Goal: Task Accomplishment & Management: Manage account settings

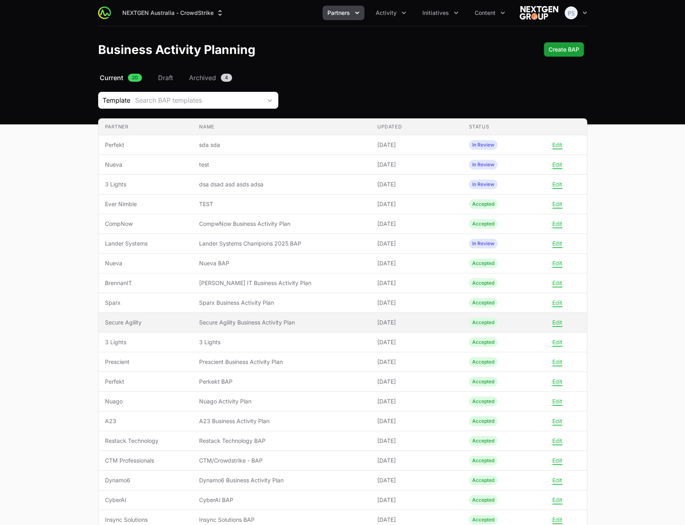
scroll to position [77, 0]
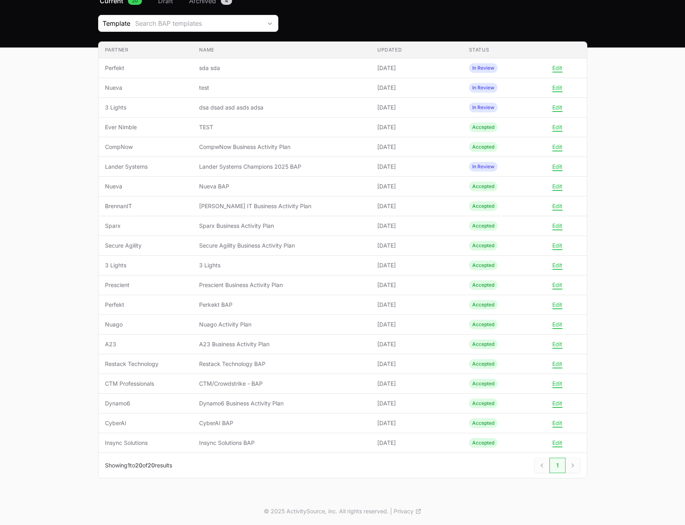
click at [650, 184] on main "Select a tab Current Draft Archived Current 20 Draft Archived 4 Template Search…" at bounding box center [342, 246] width 685 height 501
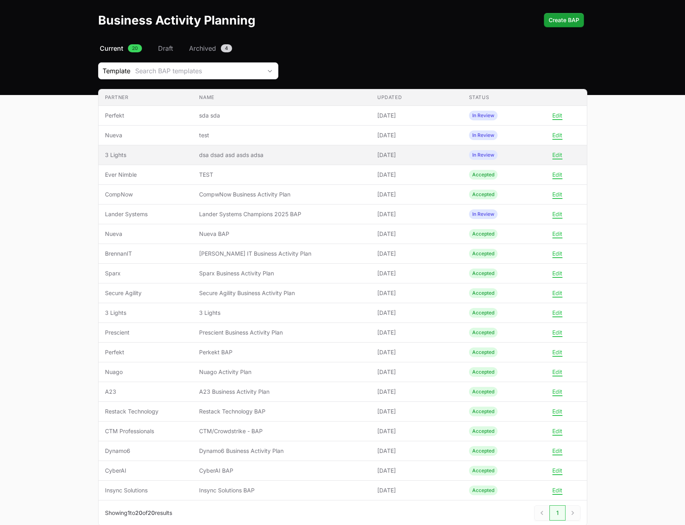
scroll to position [0, 0]
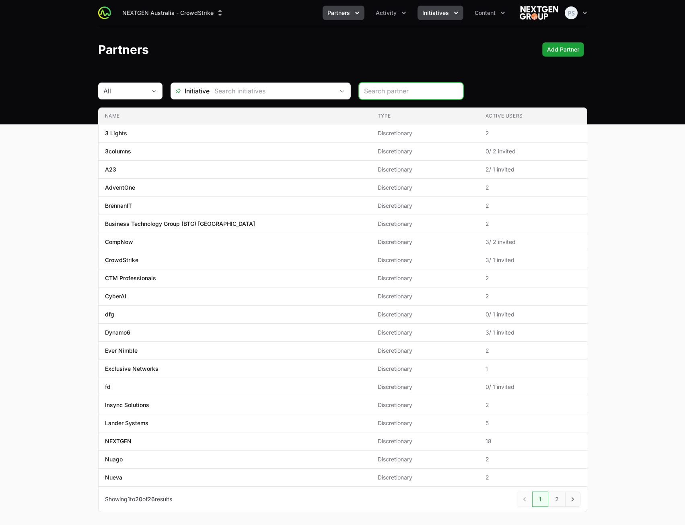
click at [422, 10] on button "Initiatives" at bounding box center [441, 13] width 46 height 14
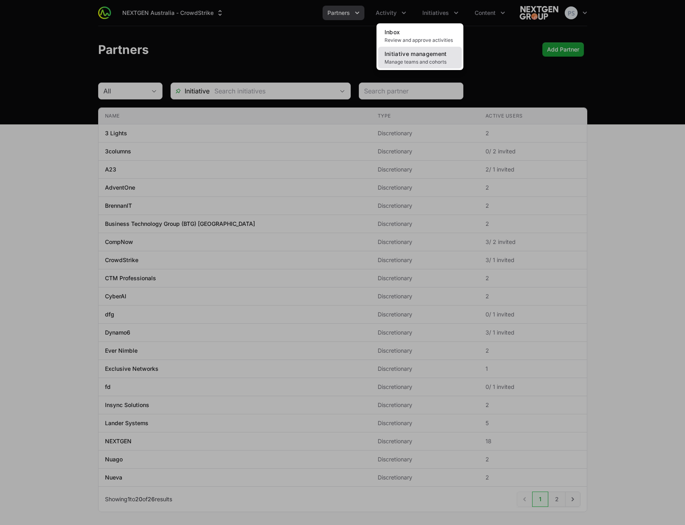
click at [404, 54] on span "Initiative management" at bounding box center [416, 53] width 62 height 7
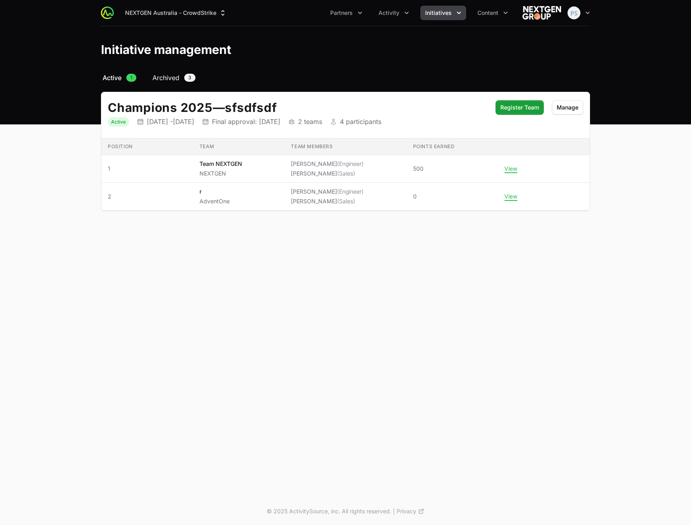
click at [170, 80] on span "Archived" at bounding box center [165, 78] width 27 height 10
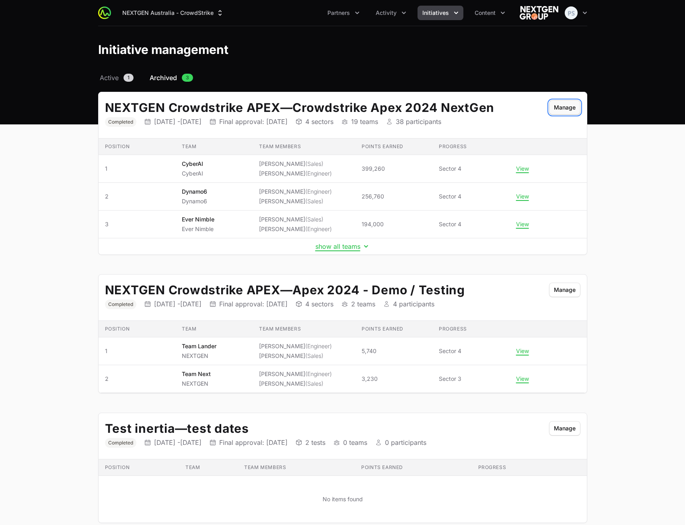
click at [562, 111] on span "Manage" at bounding box center [565, 108] width 22 height 10
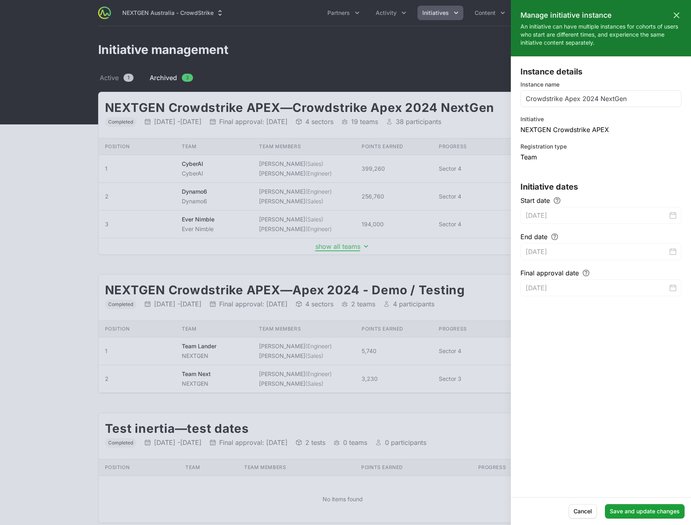
click at [349, 45] on div at bounding box center [345, 262] width 691 height 525
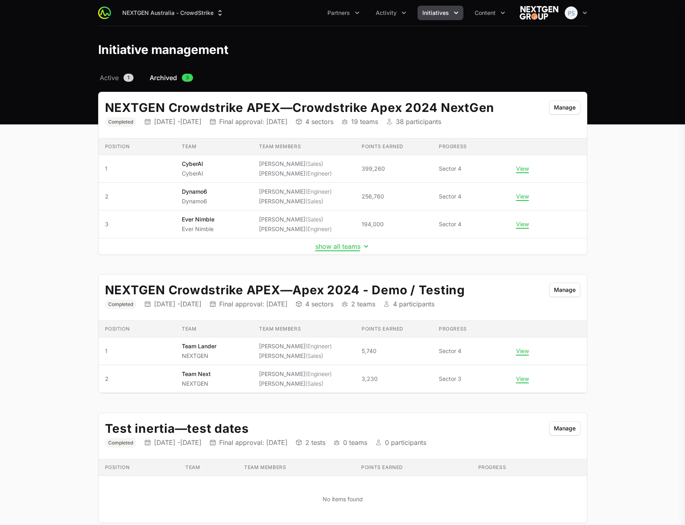
click at [111, 77] on div "Manage initiative instance Close panel An initiative can have multiple instance…" at bounding box center [342, 262] width 685 height 525
click at [641, 202] on main "Select a tab Active Archived Active 1 Archived 3 NEXTGEN Crowdstrike APEX — Cro…" at bounding box center [342, 307] width 685 height 469
click at [566, 111] on span "Manage" at bounding box center [565, 108] width 22 height 10
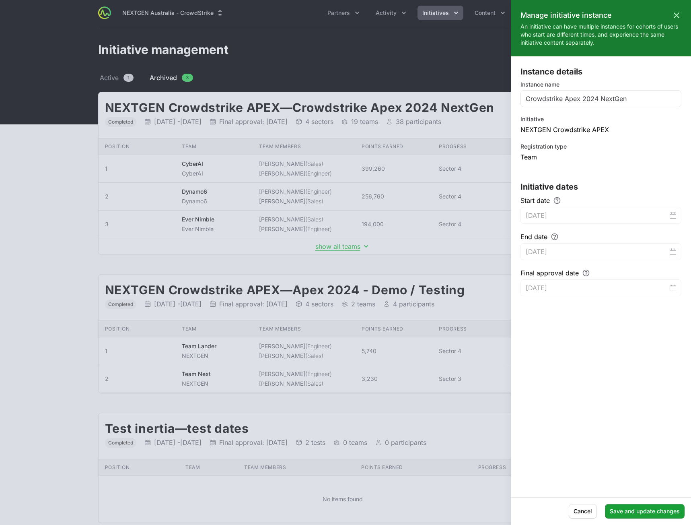
click at [338, 185] on div at bounding box center [345, 262] width 691 height 525
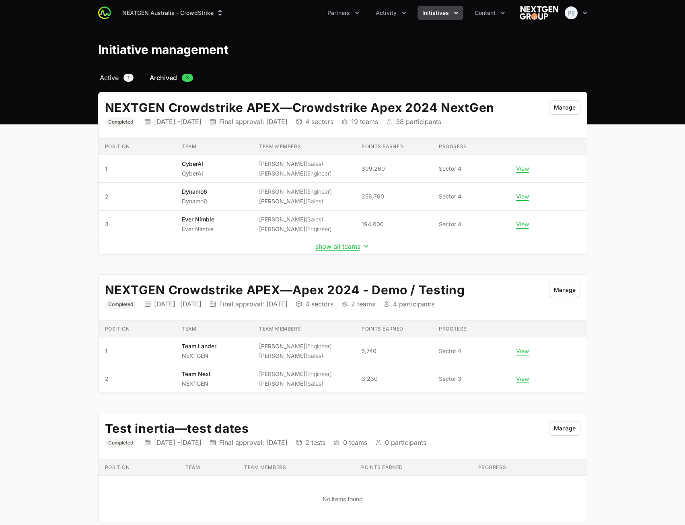
click at [117, 77] on span "Active" at bounding box center [109, 78] width 19 height 10
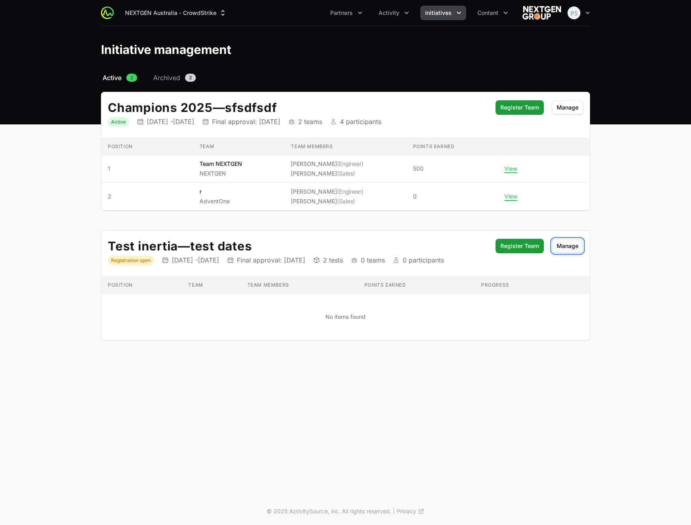
click at [563, 246] on span "Manage" at bounding box center [568, 246] width 22 height 10
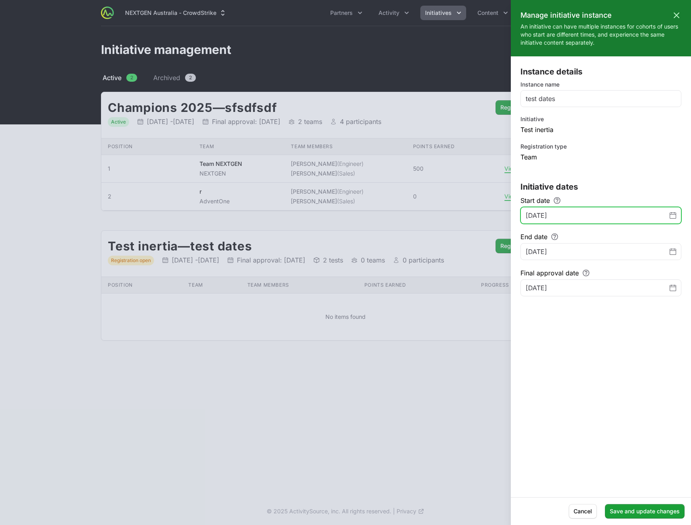
click at [674, 217] on icon "Change date, August 22, 2025" at bounding box center [673, 215] width 6 height 6
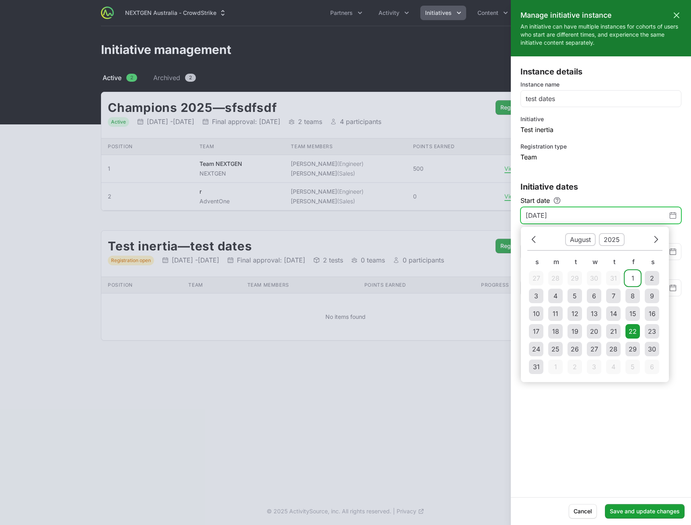
click at [630, 275] on td "1" at bounding box center [633, 278] width 14 height 14
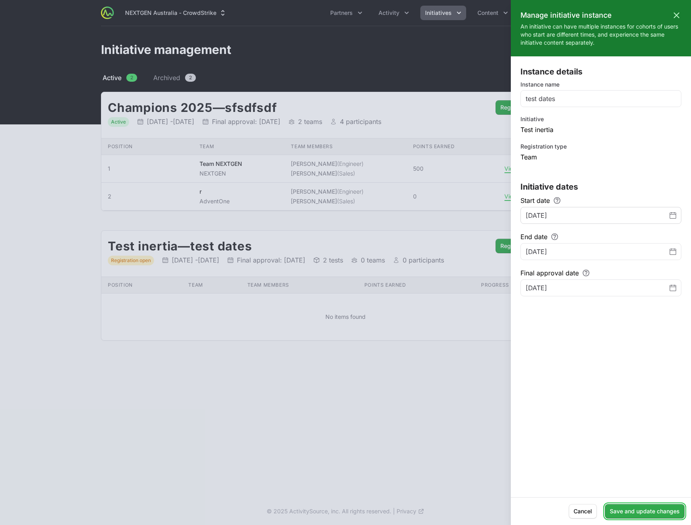
click at [653, 509] on span "Save and update changes" at bounding box center [645, 511] width 70 height 10
type input "August 22, 2025"
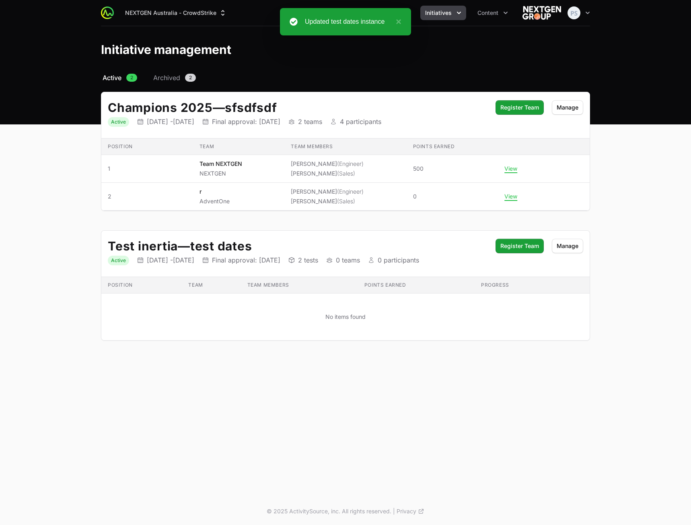
drag, startPoint x: 591, startPoint y: 386, endPoint x: 588, endPoint y: 367, distance: 18.7
click at [590, 383] on div "NEXTGEN Australia - CrowdStrike Partners Activity Initiatives Content Open user…" at bounding box center [345, 248] width 691 height 497
click at [570, 247] on span "Manage" at bounding box center [568, 246] width 22 height 10
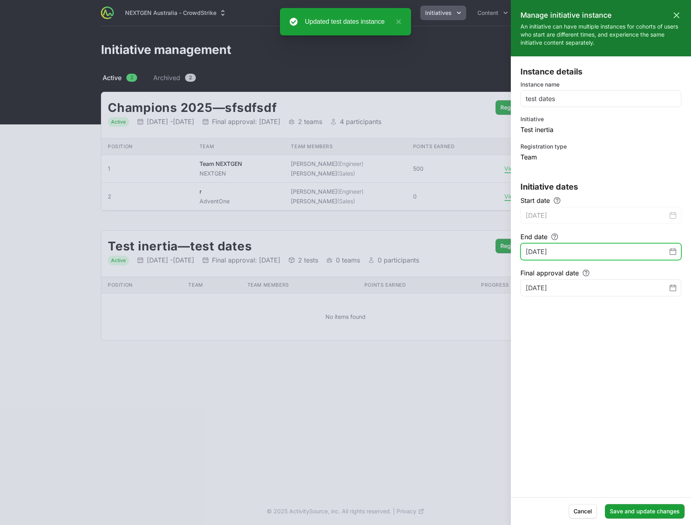
click at [674, 251] on icon "Change date, September 4, 2025" at bounding box center [673, 251] width 6 height 6
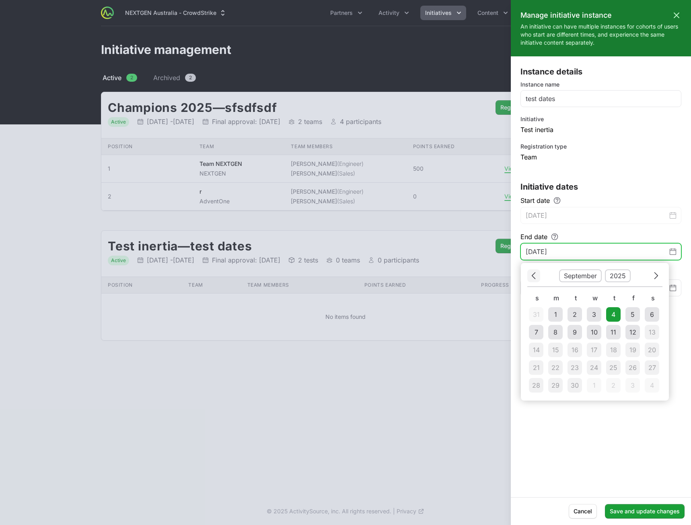
click at [537, 274] on button "Previous" at bounding box center [533, 275] width 13 height 12
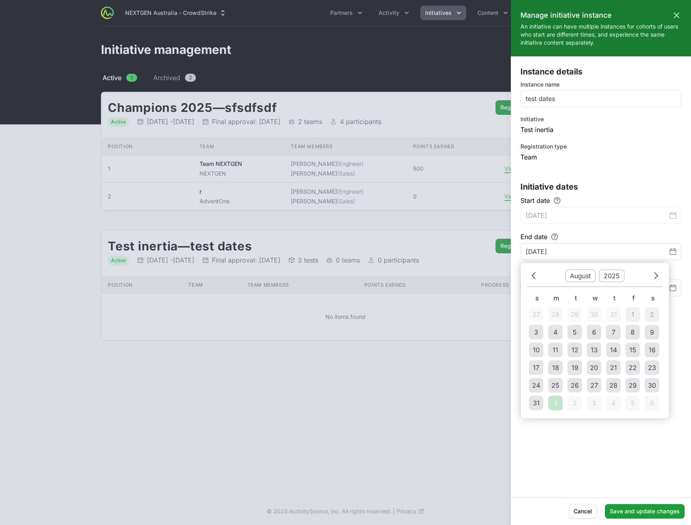
type input "September 4, 2025"
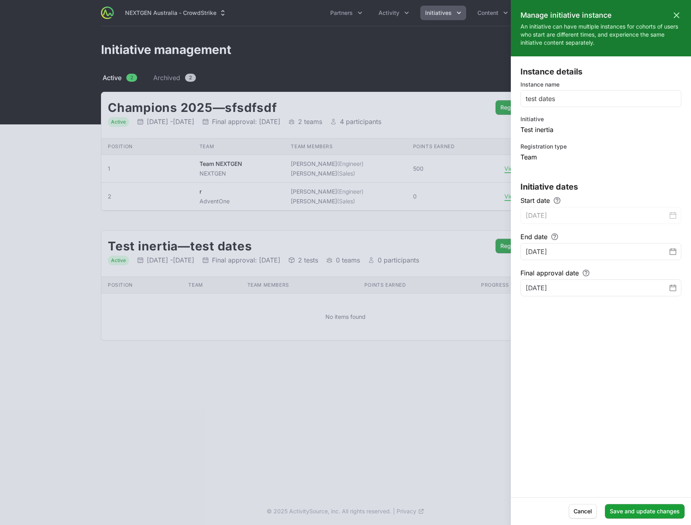
click at [436, 368] on div at bounding box center [345, 262] width 691 height 525
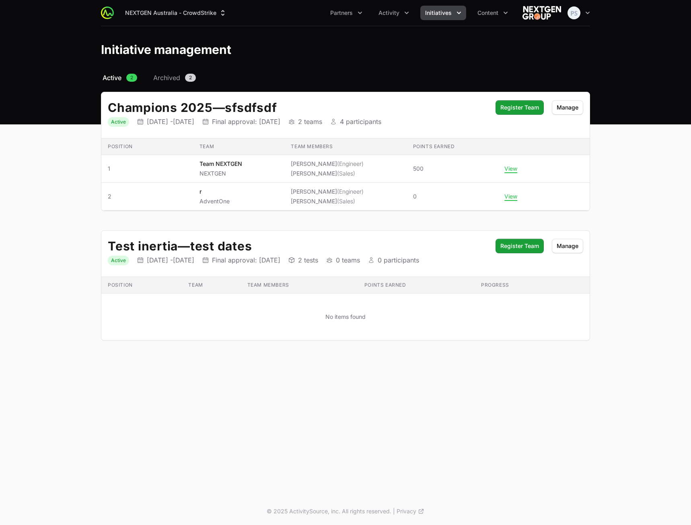
click at [399, 245] on h2 "Test inertia — test dates" at bounding box center [298, 246] width 380 height 14
click at [564, 244] on span "Manage" at bounding box center [568, 246] width 22 height 10
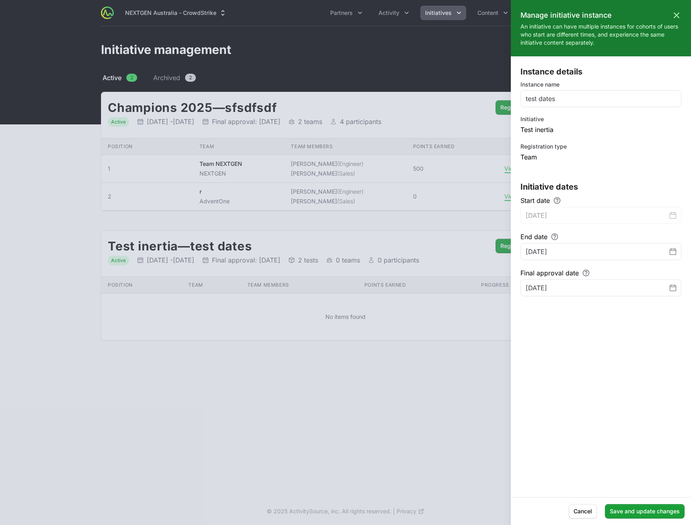
click at [338, 222] on div at bounding box center [345, 262] width 691 height 525
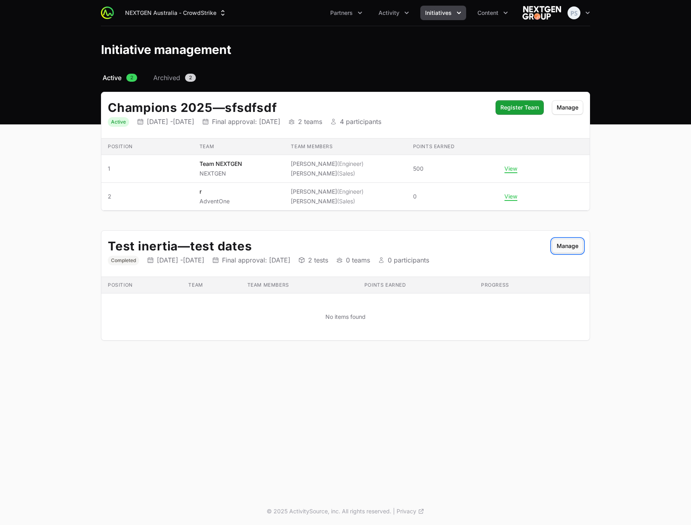
click at [572, 248] on span "Manage" at bounding box center [568, 246] width 22 height 10
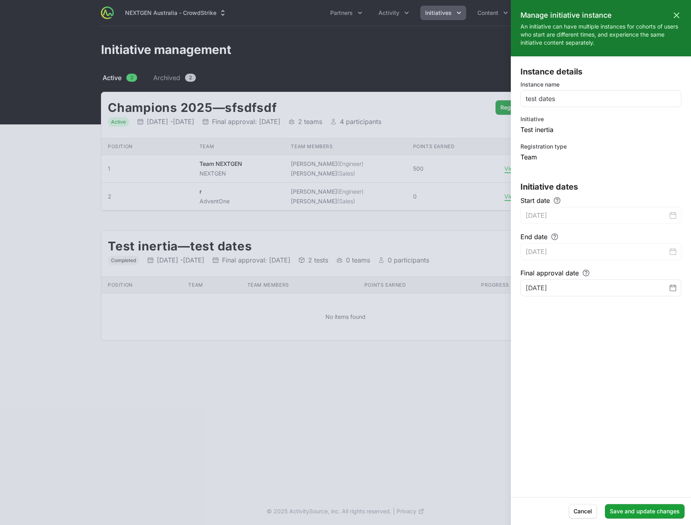
click at [138, 45] on div at bounding box center [345, 262] width 691 height 525
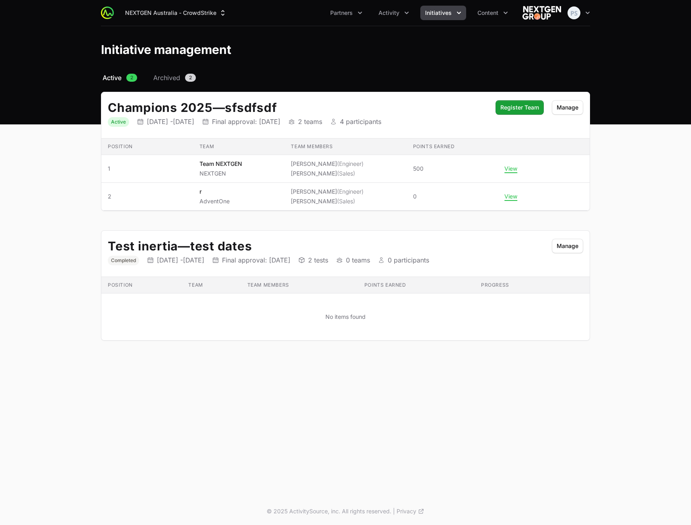
click at [109, 80] on span "Active" at bounding box center [112, 78] width 19 height 10
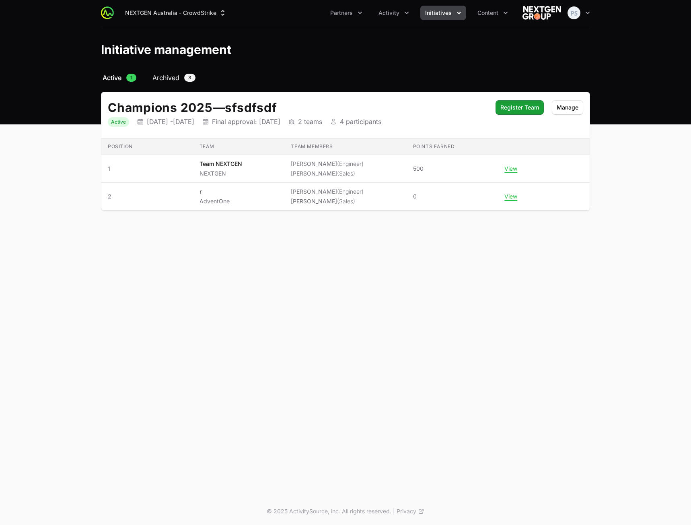
click at [157, 79] on span "Archived" at bounding box center [165, 78] width 27 height 10
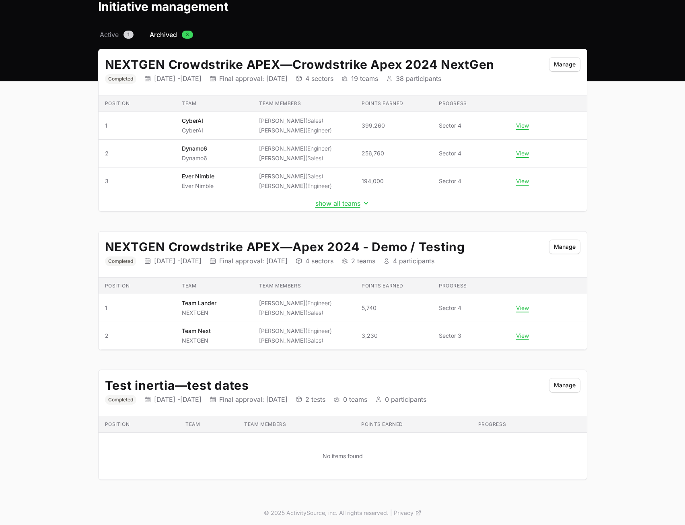
scroll to position [45, 0]
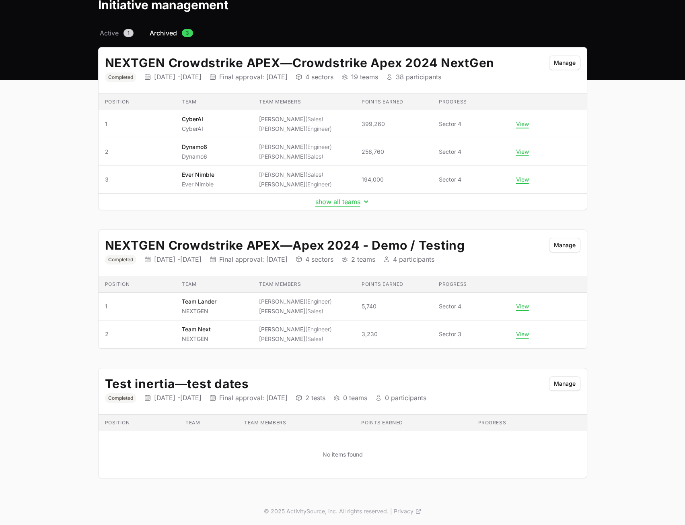
click at [569, 391] on div "Test inertia — test dates Status Completed Initiative dates 01 Aug 2025 - 08 Au…" at bounding box center [343, 391] width 488 height 46
click at [568, 386] on span "Manage" at bounding box center [565, 384] width 22 height 10
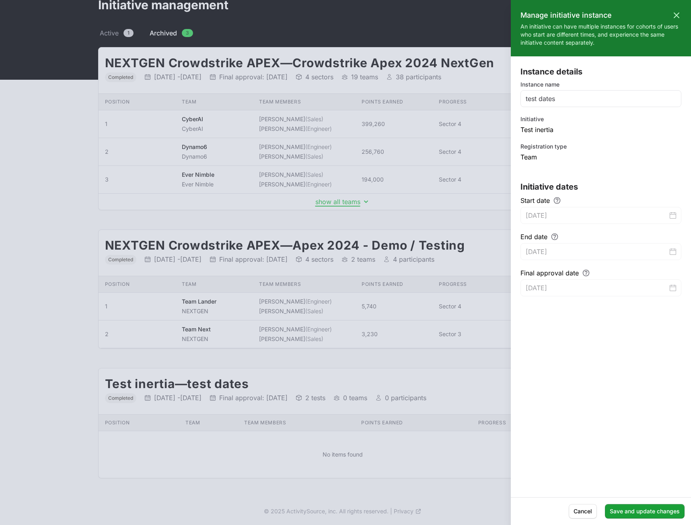
click at [79, 140] on div at bounding box center [345, 262] width 691 height 525
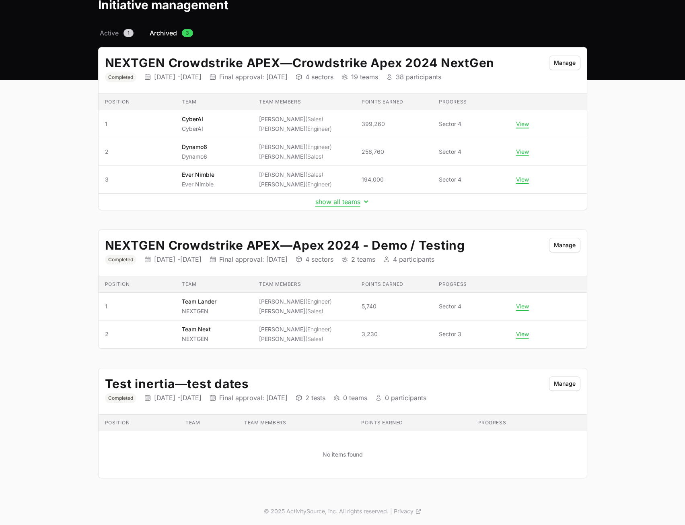
click at [56, 293] on main "Select a tab Active Archived Active 1 Archived 3 NEXTGEN Crowdstrike APEX — Cro…" at bounding box center [342, 262] width 685 height 469
click at [405, 196] on div "NEXTGEN Australia - CrowdStrike Partners Activity Initiatives Content Open user…" at bounding box center [342, 239] width 685 height 569
click at [619, 168] on main "Select a tab Active Archived Active 1 Archived 3 NEXTGEN Crowdstrike APEX — Cro…" at bounding box center [342, 262] width 685 height 469
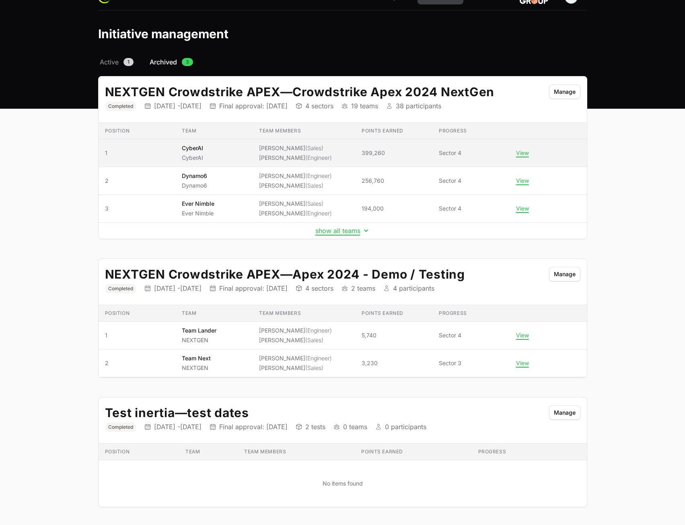
scroll to position [0, 0]
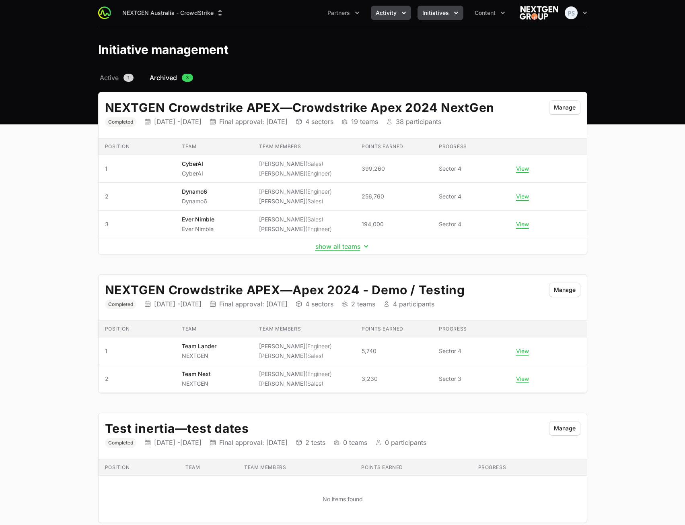
click at [388, 16] on span "Activity" at bounding box center [386, 13] width 21 height 8
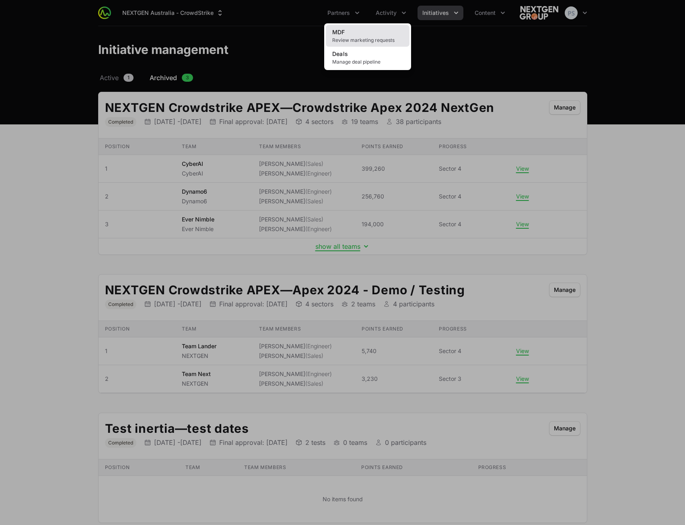
click at [367, 44] on link "MDF Review marketing requests" at bounding box center [368, 36] width 84 height 22
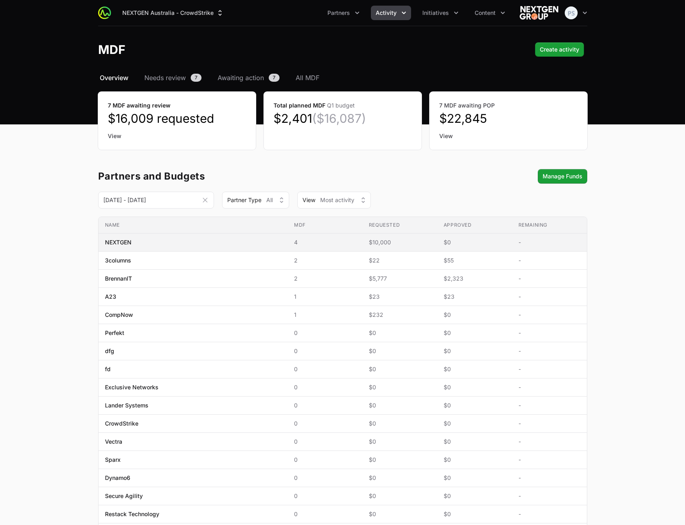
click at [154, 241] on span "NEXTGEN" at bounding box center [193, 242] width 176 height 8
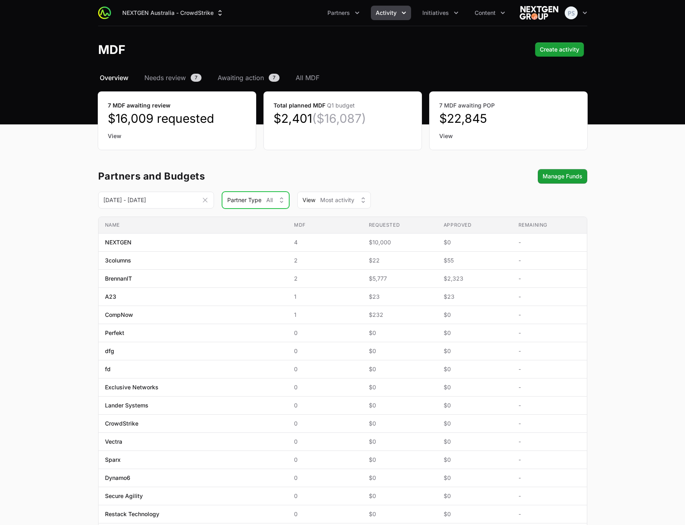
click at [267, 198] on span "All" at bounding box center [269, 200] width 6 height 8
click at [255, 235] on span "Contractual" at bounding box center [251, 233] width 48 height 8
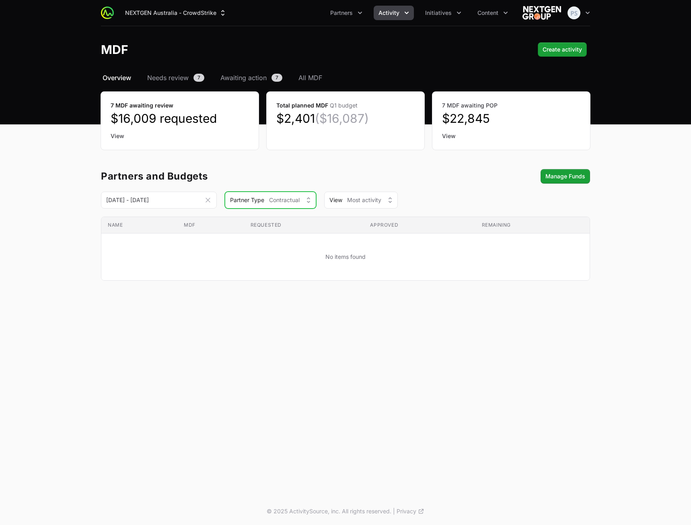
click at [264, 198] on span "Partner Type" at bounding box center [247, 200] width 34 height 8
click at [262, 216] on span "All" at bounding box center [266, 219] width 72 height 8
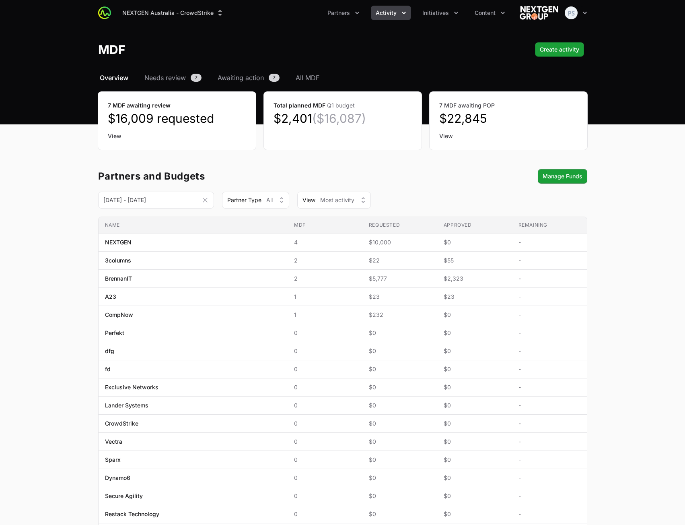
click at [205, 199] on icon "Date range picker" at bounding box center [205, 200] width 8 height 8
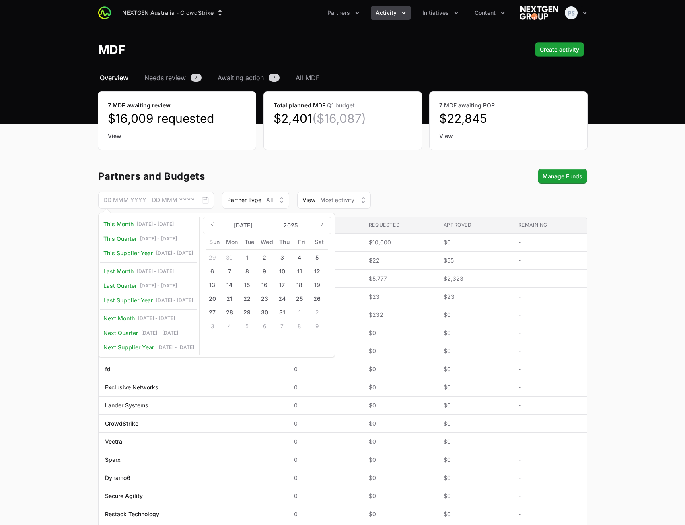
click at [311, 181] on div "Partners and Budgets Manage Funds" at bounding box center [342, 176] width 489 height 14
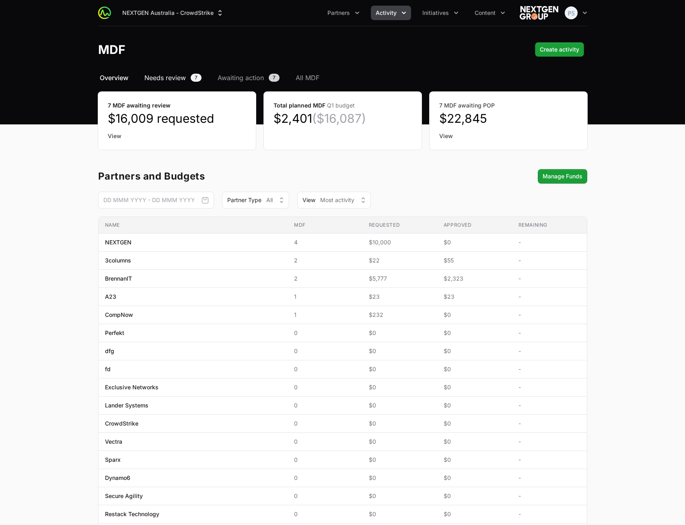
click at [170, 81] on span "Needs review" at bounding box center [164, 78] width 41 height 10
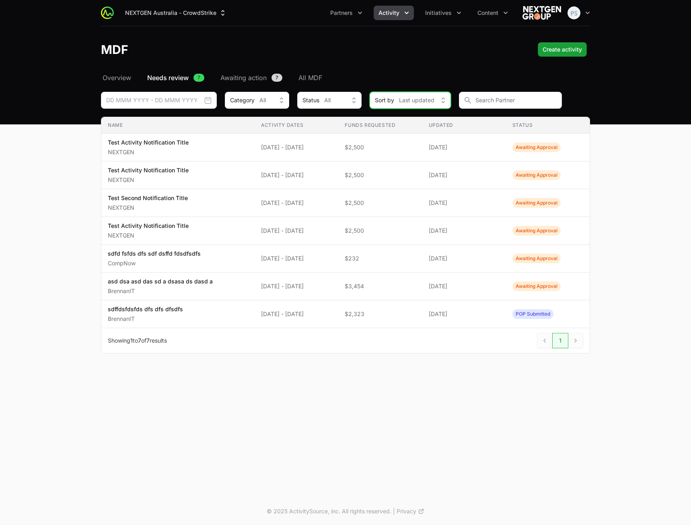
click at [434, 101] on button "Sort by Last updated" at bounding box center [410, 100] width 81 height 17
click at [439, 73] on nav "Overview Needs review 7 Awaiting action 7 All MDF" at bounding box center [345, 78] width 489 height 10
click at [387, 100] on span "Sort by" at bounding box center [384, 100] width 19 height 8
click at [441, 52] on div "MDF Create activity" at bounding box center [345, 49] width 489 height 14
click at [304, 74] on span "All MDF" at bounding box center [311, 78] width 24 height 10
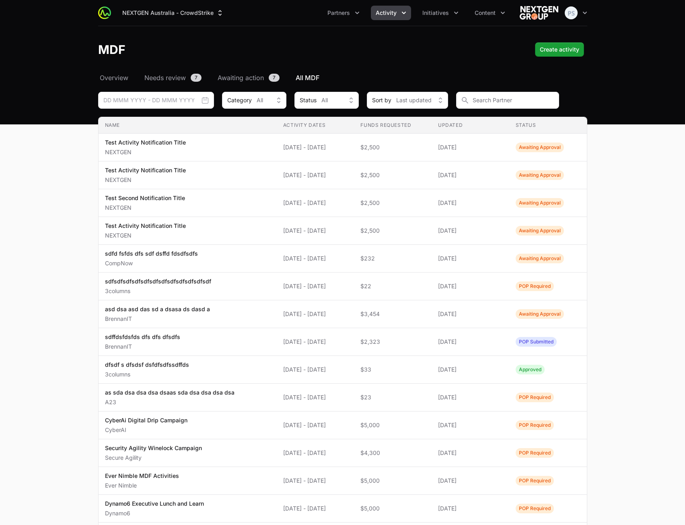
click at [369, 62] on header "MDF Create activity" at bounding box center [342, 49] width 685 height 47
click at [112, 82] on div "Select a tab Overview Needs review Awaiting action All MDF Overview Needs revie…" at bounding box center [342, 334] width 515 height 522
click at [112, 81] on span "Overview" at bounding box center [114, 78] width 29 height 10
